Goal: Task Accomplishment & Management: Use online tool/utility

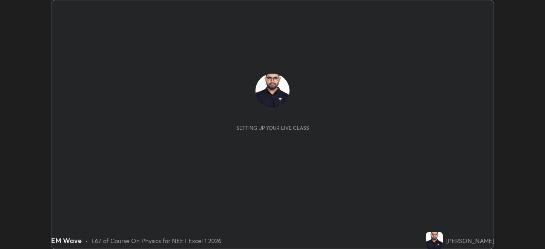
scroll to position [249, 545]
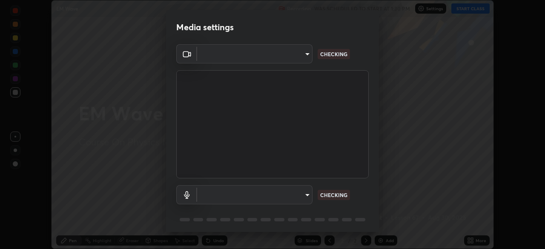
type input "f7a3972b1aa4ccc2bb278f1e0e3147348a18408e8ce32c2dd239d99c5c07823a"
type input "default"
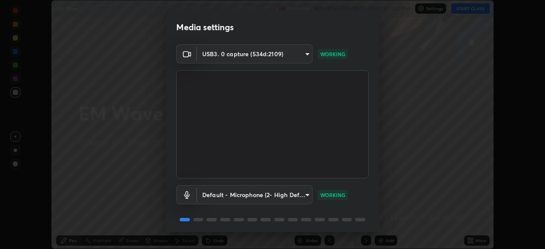
scroll to position [30, 0]
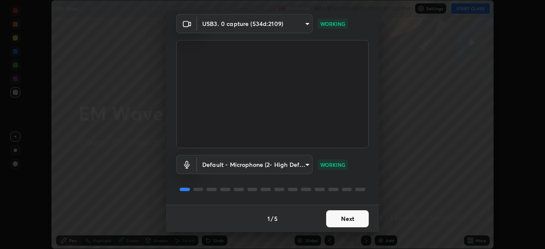
click at [347, 224] on button "Next" at bounding box center [347, 218] width 43 height 17
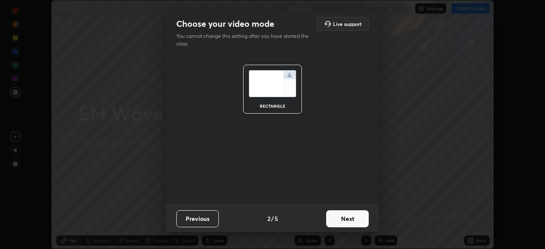
click at [347, 224] on button "Next" at bounding box center [347, 218] width 43 height 17
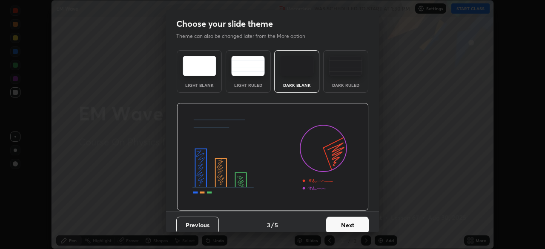
click at [347, 224] on button "Next" at bounding box center [347, 225] width 43 height 17
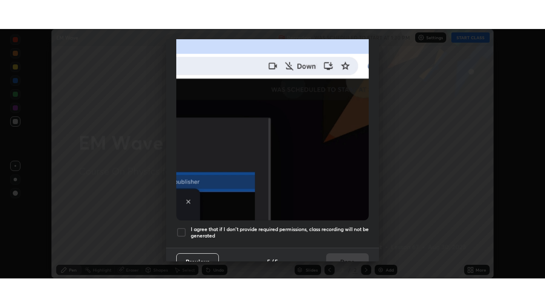
scroll to position [204, 0]
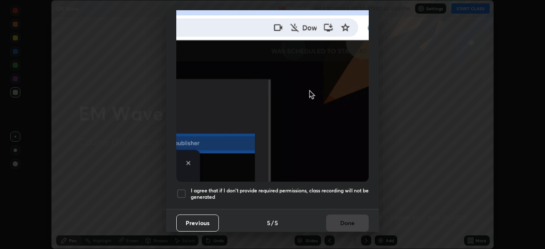
click at [182, 190] on div at bounding box center [181, 194] width 10 height 10
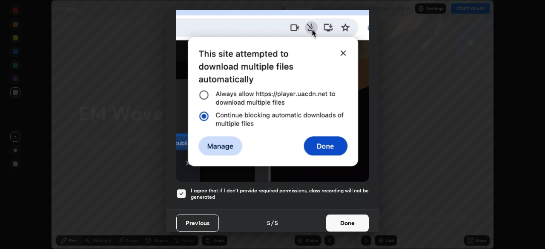
click at [344, 221] on button "Done" at bounding box center [347, 223] width 43 height 17
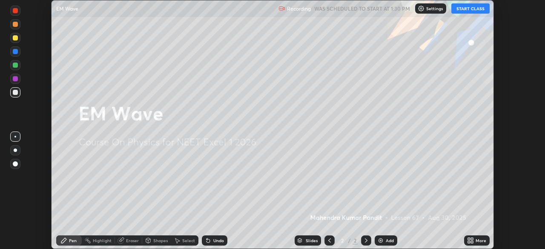
click at [463, 11] on button "START CLASS" at bounding box center [470, 8] width 38 height 10
click at [381, 242] on img at bounding box center [380, 240] width 7 height 7
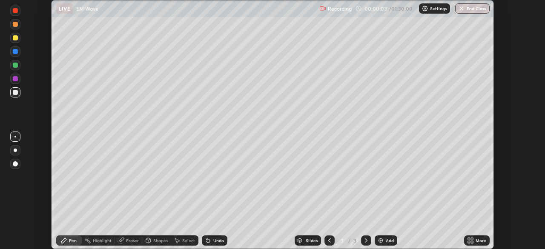
click at [471, 240] on icon at bounding box center [472, 239] width 2 height 2
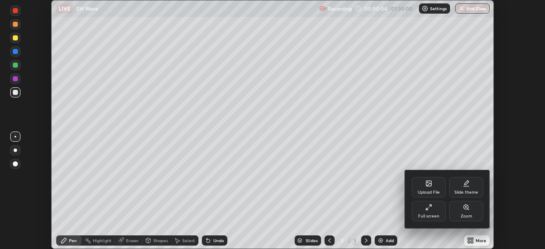
click at [423, 216] on div "Full screen" at bounding box center [428, 216] width 21 height 4
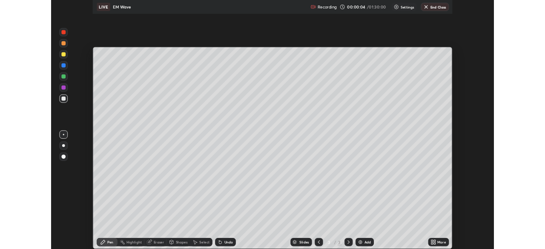
scroll to position [307, 545]
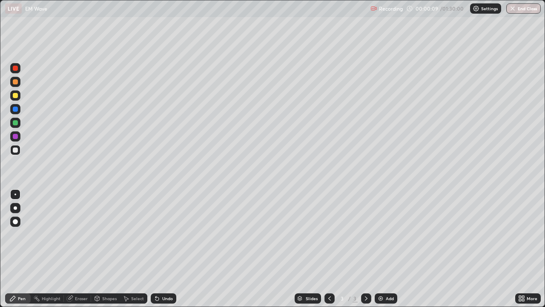
click at [16, 95] on div at bounding box center [15, 95] width 5 height 5
click at [166, 249] on div "Undo" at bounding box center [164, 298] width 26 height 10
click at [15, 138] on div at bounding box center [15, 136] width 5 height 5
click at [79, 249] on div "Eraser" at bounding box center [81, 298] width 13 height 4
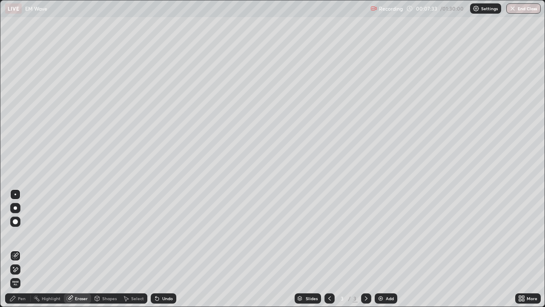
click at [21, 249] on div "Pen" at bounding box center [22, 298] width 8 height 4
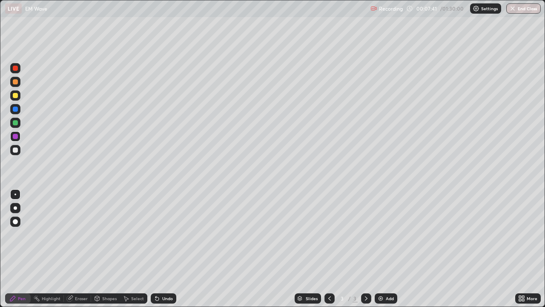
click at [16, 124] on div at bounding box center [15, 122] width 5 height 5
click at [16, 96] on div at bounding box center [15, 95] width 5 height 5
click at [15, 150] on div at bounding box center [15, 149] width 5 height 5
click at [14, 95] on div at bounding box center [15, 95] width 5 height 5
click at [77, 249] on div "Eraser" at bounding box center [81, 298] width 13 height 4
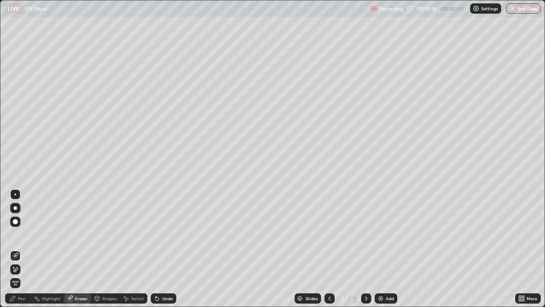
click at [25, 249] on div "Pen" at bounding box center [22, 298] width 8 height 4
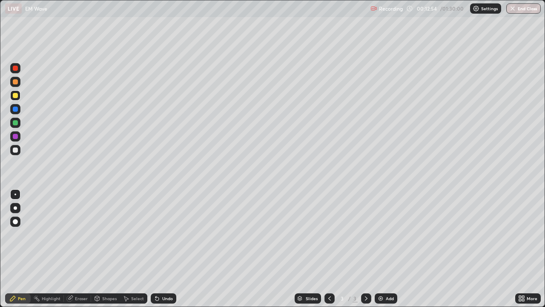
click at [165, 249] on div "Undo" at bounding box center [167, 298] width 11 height 4
click at [163, 249] on div "Undo" at bounding box center [164, 298] width 26 height 10
click at [73, 249] on div "Eraser" at bounding box center [77, 298] width 27 height 10
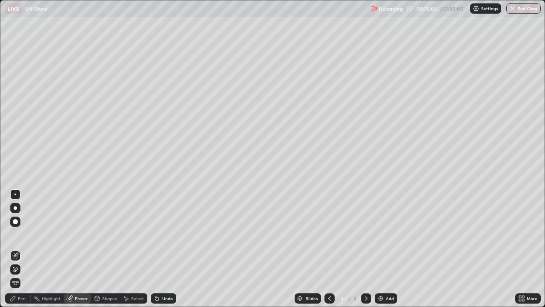
click at [24, 249] on div "Pen" at bounding box center [22, 298] width 8 height 4
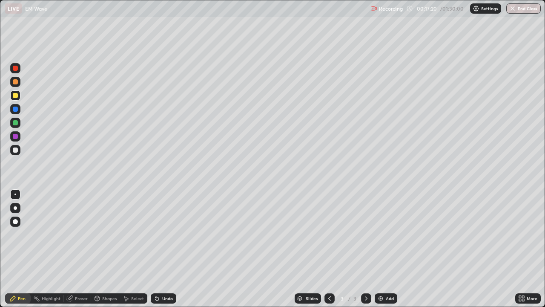
click at [155, 249] on icon at bounding box center [155, 296] width 1 height 1
click at [74, 249] on div "Eraser" at bounding box center [77, 298] width 27 height 10
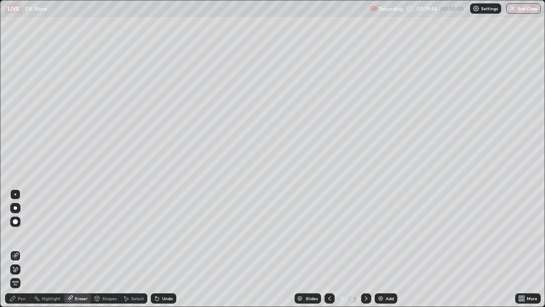
click at [14, 249] on icon at bounding box center [16, 269] width 5 height 4
click at [17, 249] on div "Pen" at bounding box center [18, 298] width 26 height 10
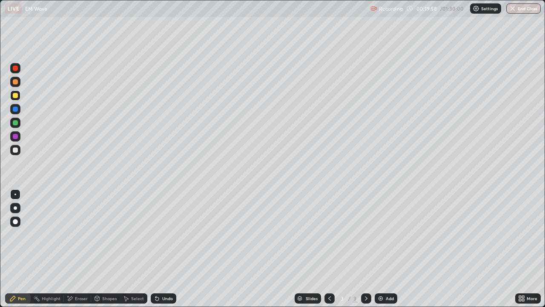
click at [75, 249] on div "Eraser" at bounding box center [77, 298] width 27 height 10
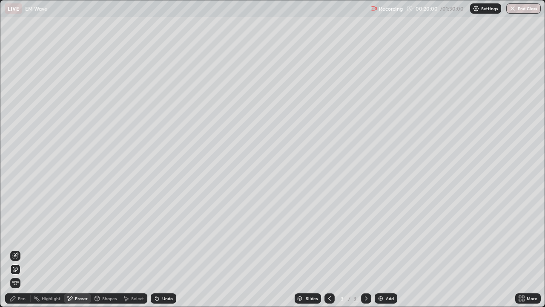
click at [16, 249] on icon at bounding box center [12, 298] width 7 height 7
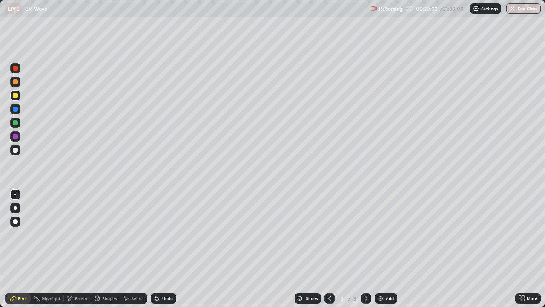
click at [16, 151] on div at bounding box center [15, 149] width 5 height 5
click at [379, 249] on img at bounding box center [380, 298] width 7 height 7
click at [160, 249] on div "Undo" at bounding box center [164, 298] width 26 height 10
click at [80, 249] on div "Eraser" at bounding box center [81, 298] width 13 height 4
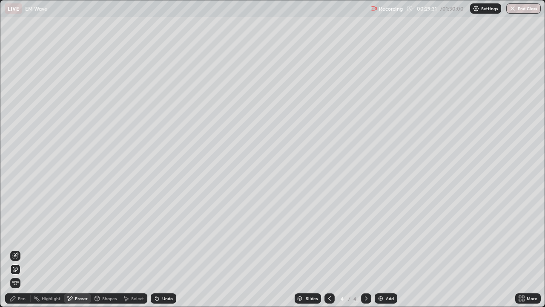
click at [26, 249] on div "Pen" at bounding box center [18, 298] width 26 height 10
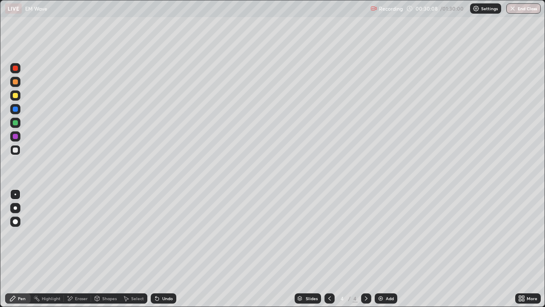
click at [17, 136] on div at bounding box center [15, 136] width 5 height 5
click at [15, 123] on div at bounding box center [15, 122] width 5 height 5
click at [15, 149] on div at bounding box center [15, 149] width 5 height 5
click at [164, 249] on div "Undo" at bounding box center [167, 298] width 11 height 4
click at [163, 249] on div "Undo" at bounding box center [167, 298] width 11 height 4
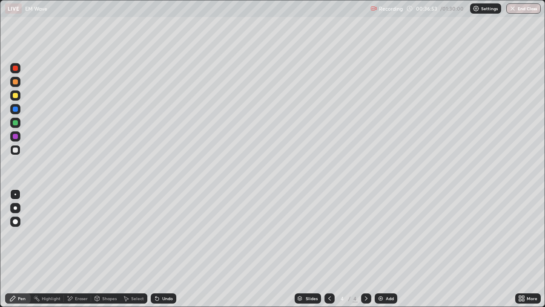
click at [165, 249] on div "Undo" at bounding box center [167, 298] width 11 height 4
click at [163, 249] on div "Undo" at bounding box center [167, 298] width 11 height 4
click at [17, 96] on div at bounding box center [15, 95] width 5 height 5
click at [379, 249] on img at bounding box center [380, 298] width 7 height 7
click at [16, 150] on div at bounding box center [15, 149] width 5 height 5
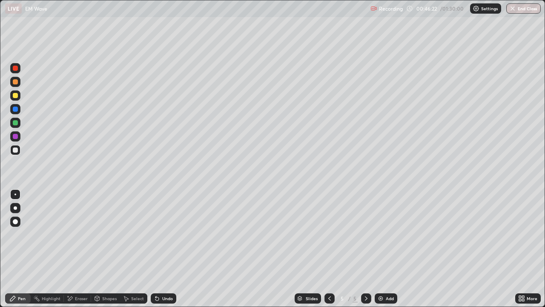
click at [327, 249] on icon at bounding box center [329, 298] width 7 height 7
click at [365, 249] on icon at bounding box center [366, 298] width 7 height 7
click at [16, 96] on div at bounding box center [15, 95] width 5 height 5
click at [157, 249] on icon at bounding box center [156, 298] width 3 height 3
click at [14, 150] on div at bounding box center [15, 149] width 5 height 5
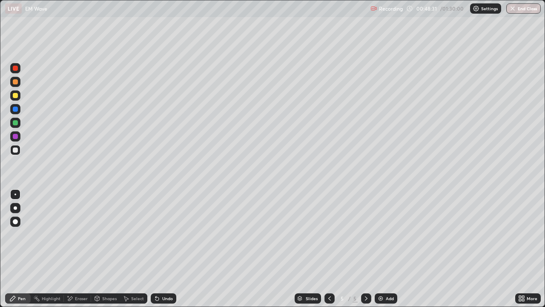
click at [159, 249] on div "Undo" at bounding box center [164, 298] width 26 height 10
click at [165, 249] on div "Undo" at bounding box center [164, 298] width 26 height 10
click at [159, 249] on icon at bounding box center [157, 298] width 7 height 7
click at [164, 249] on div "Undo" at bounding box center [167, 298] width 11 height 4
click at [380, 249] on img at bounding box center [380, 298] width 7 height 7
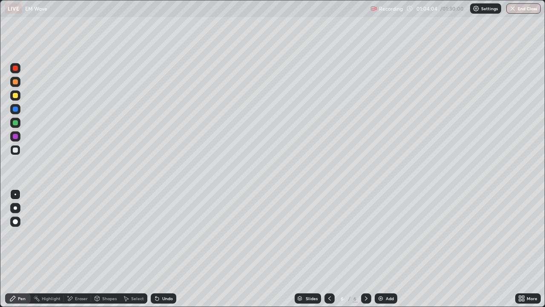
click at [16, 95] on div at bounding box center [15, 95] width 5 height 5
click at [16, 151] on div at bounding box center [15, 149] width 5 height 5
click at [162, 249] on div "Undo" at bounding box center [167, 298] width 11 height 4
click at [160, 249] on div "Undo" at bounding box center [164, 298] width 26 height 10
click at [74, 249] on div "Eraser" at bounding box center [77, 298] width 27 height 10
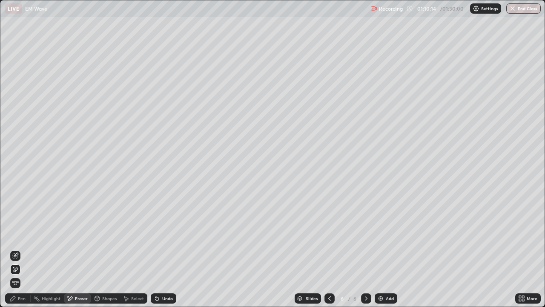
click at [158, 249] on icon at bounding box center [157, 298] width 7 height 7
click at [160, 249] on div "Undo" at bounding box center [164, 298] width 26 height 10
click at [159, 249] on div "Undo" at bounding box center [164, 298] width 26 height 10
click at [156, 249] on icon at bounding box center [156, 298] width 3 height 3
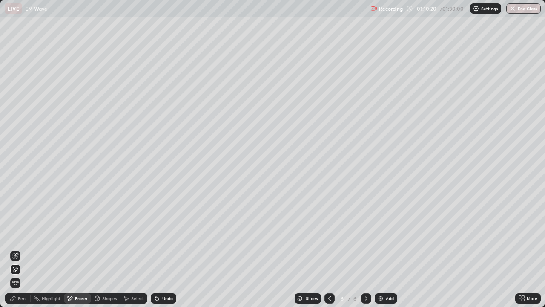
click at [156, 249] on icon at bounding box center [157, 298] width 7 height 7
click at [26, 249] on div "Pen" at bounding box center [18, 298] width 26 height 10
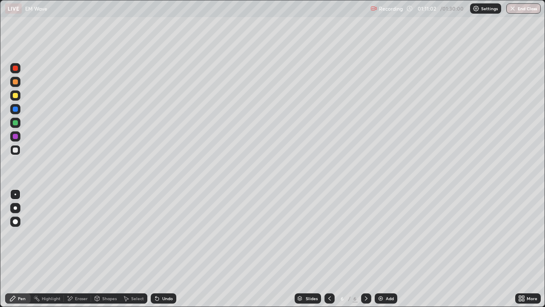
click at [77, 249] on div "Eraser" at bounding box center [81, 298] width 13 height 4
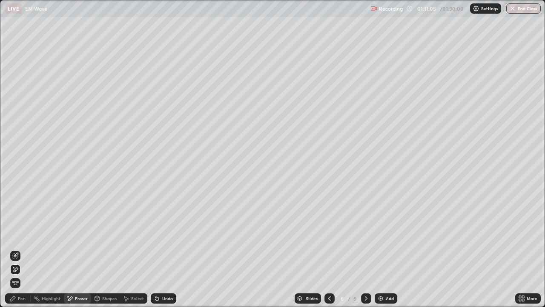
click at [15, 249] on icon at bounding box center [16, 254] width 5 height 4
click at [21, 249] on div "Pen" at bounding box center [22, 298] width 8 height 4
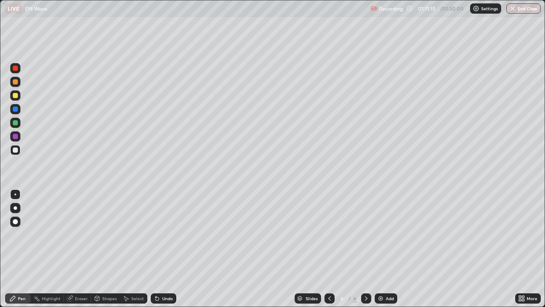
click at [160, 249] on div "Undo" at bounding box center [164, 298] width 26 height 10
click at [74, 249] on div "Eraser" at bounding box center [77, 298] width 27 height 10
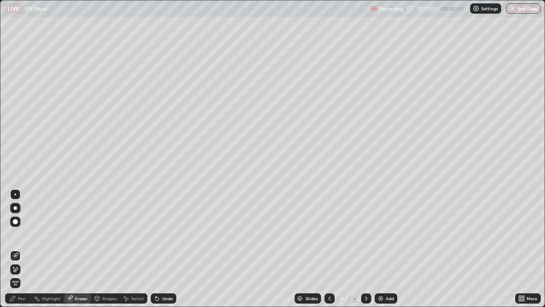
click at [26, 249] on div "Pen" at bounding box center [18, 298] width 26 height 10
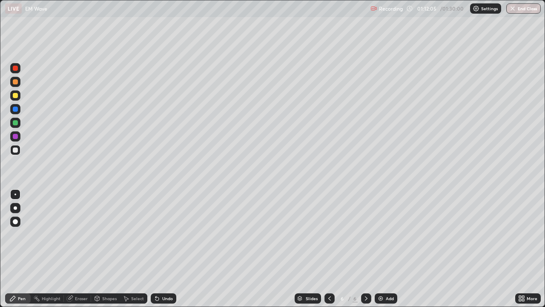
click at [330, 249] on icon at bounding box center [329, 298] width 7 height 7
click at [365, 249] on icon at bounding box center [366, 298] width 7 height 7
click at [328, 249] on icon at bounding box center [329, 298] width 3 height 4
click at [366, 249] on icon at bounding box center [366, 298] width 7 height 7
click at [46, 249] on div "Highlight" at bounding box center [47, 298] width 33 height 10
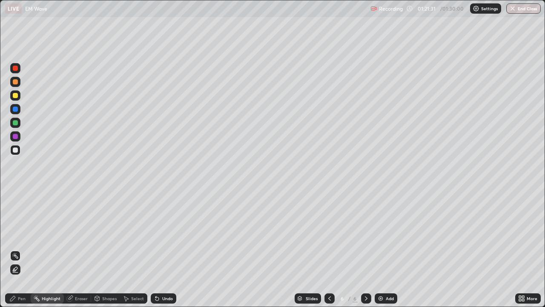
click at [523, 249] on icon at bounding box center [523, 299] width 2 height 2
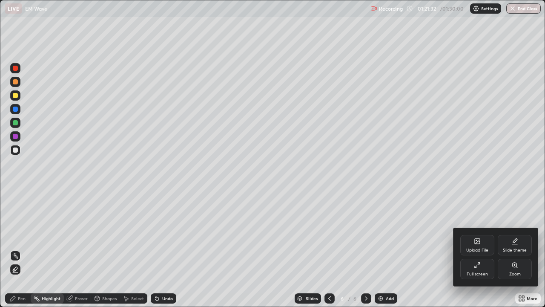
click at [480, 249] on div "Full screen" at bounding box center [477, 274] width 21 height 4
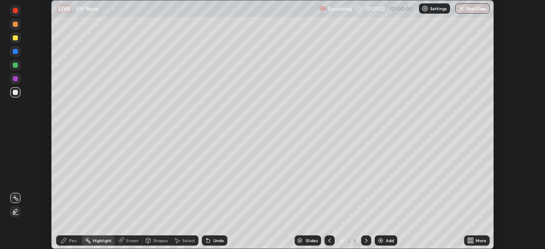
scroll to position [42330, 42034]
click at [475, 10] on button "End Class" at bounding box center [472, 8] width 34 height 10
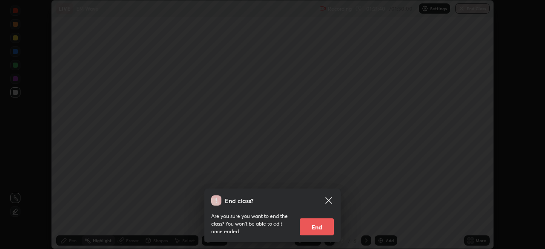
click at [318, 227] on button "End" at bounding box center [317, 226] width 34 height 17
